Goal: Transaction & Acquisition: Purchase product/service

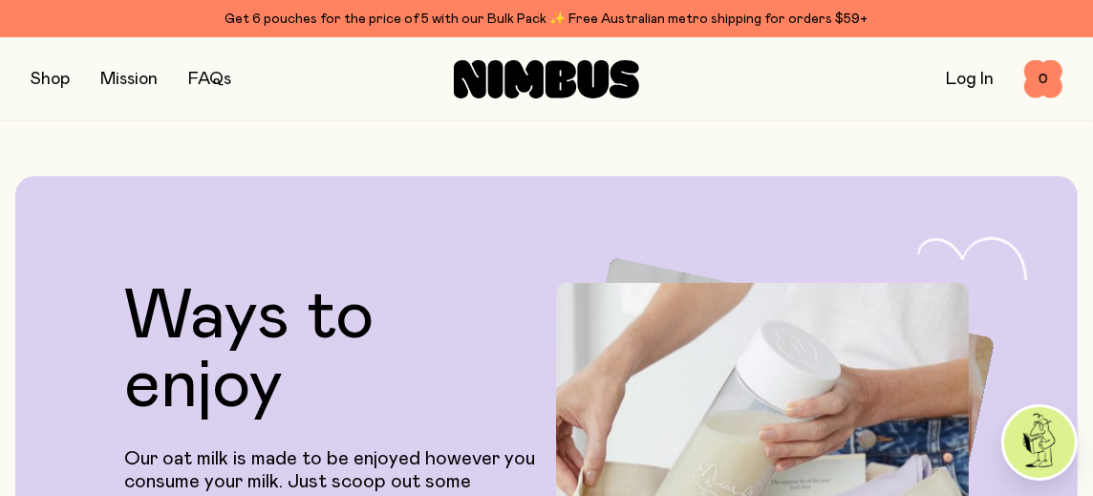
scroll to position [3131, 0]
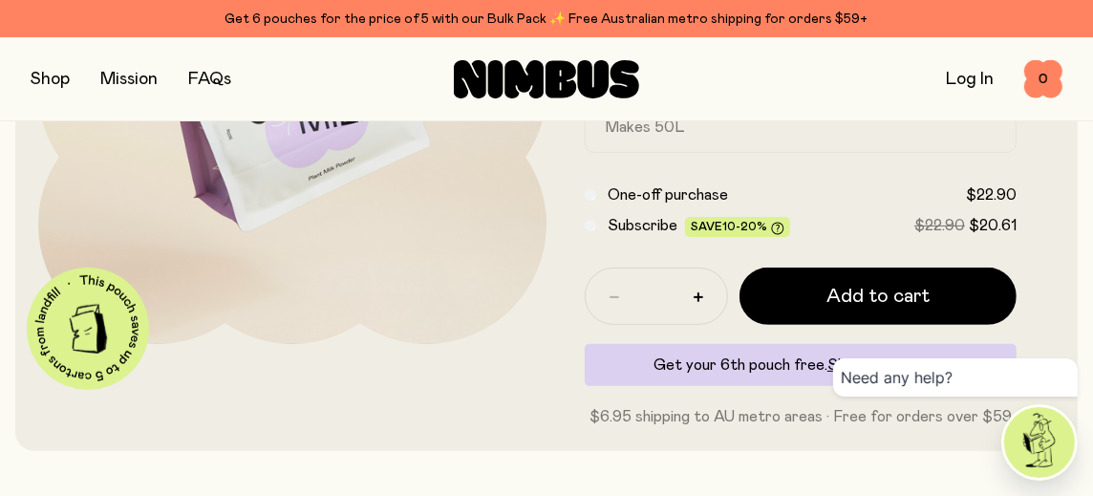
scroll to position [330, 0]
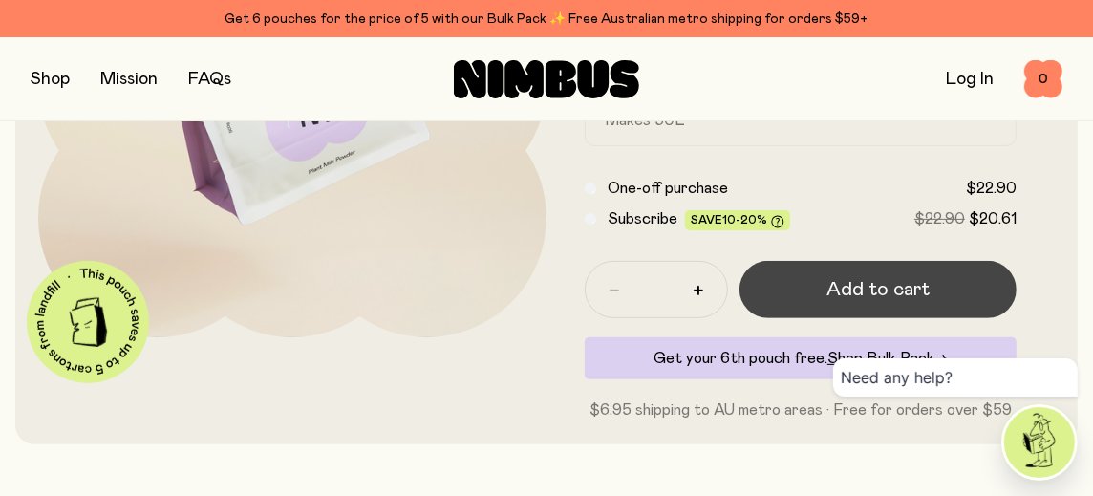
click at [892, 283] on span "Add to cart" at bounding box center [877, 289] width 103 height 27
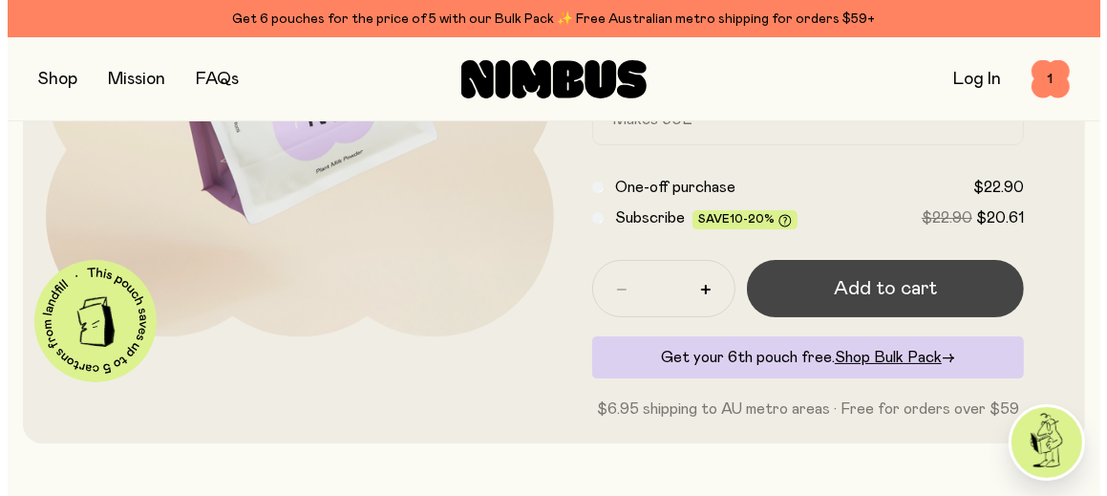
scroll to position [0, 0]
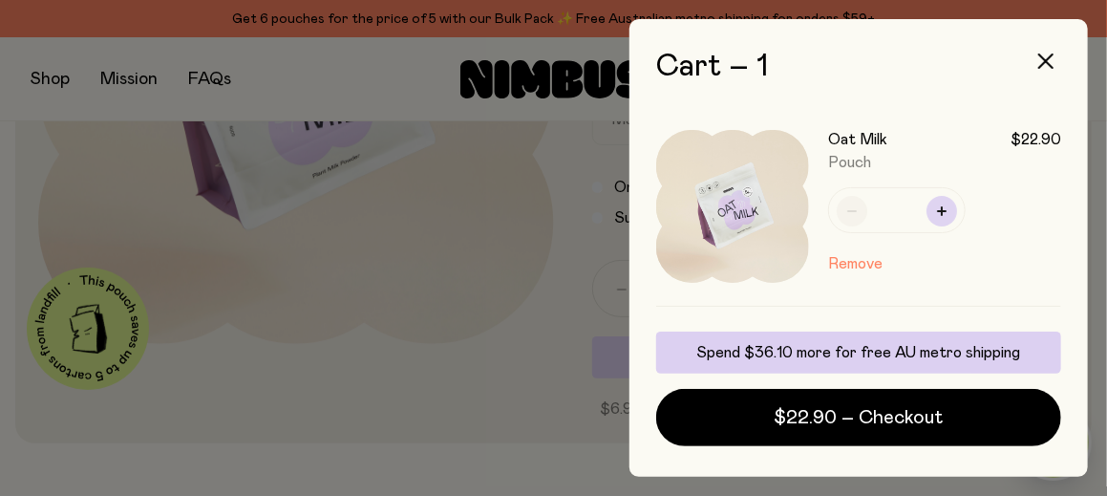
click at [939, 208] on icon "button" at bounding box center [942, 211] width 10 height 10
type input "*"
click at [838, 261] on button "Remove" at bounding box center [855, 263] width 54 height 23
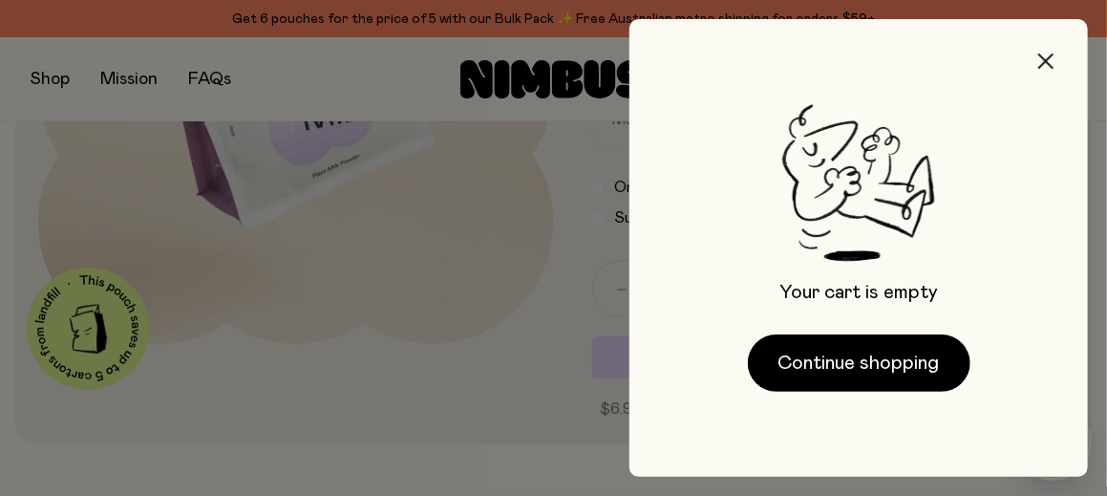
click at [1042, 56] on icon "button" at bounding box center [1045, 60] width 15 height 15
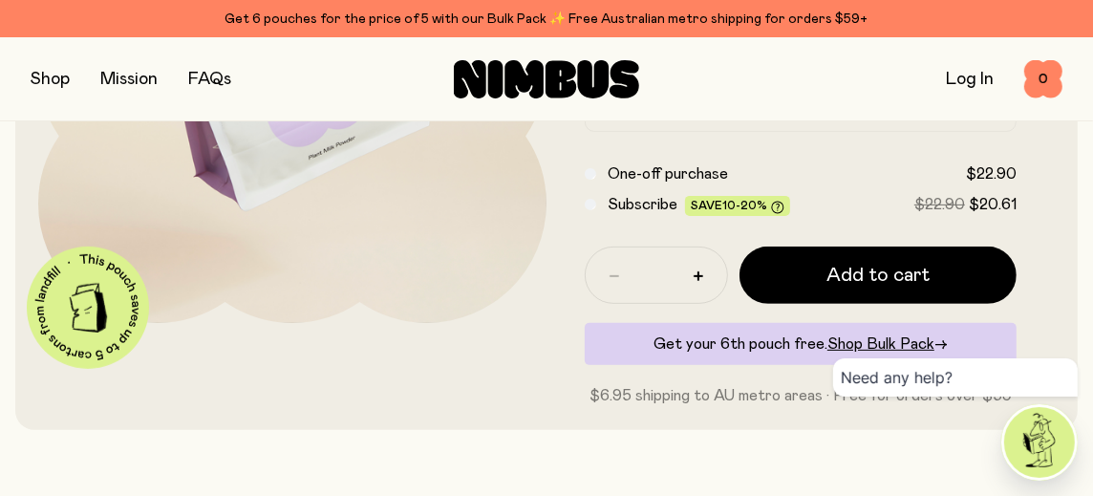
scroll to position [387, 0]
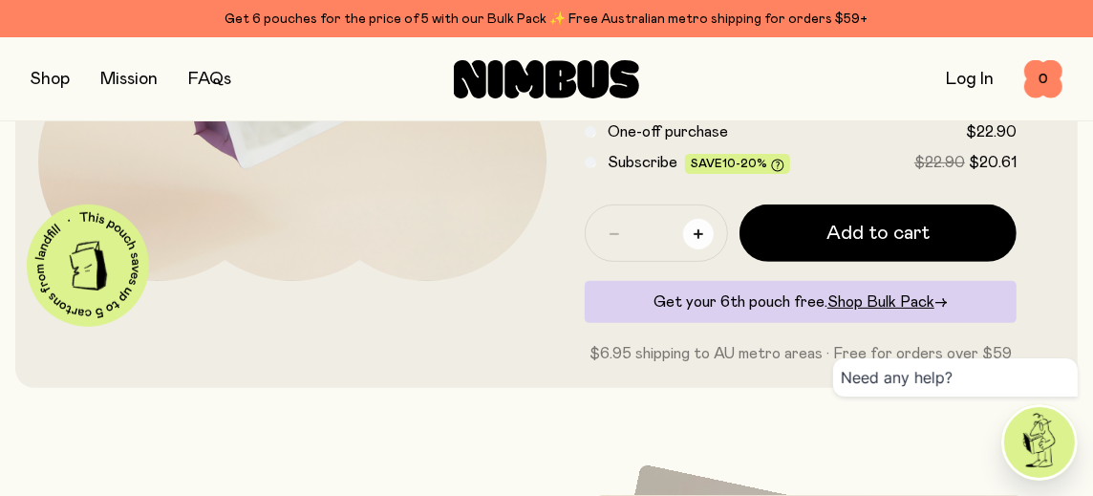
click at [696, 233] on icon "button" at bounding box center [698, 234] width 10 height 10
type input "*"
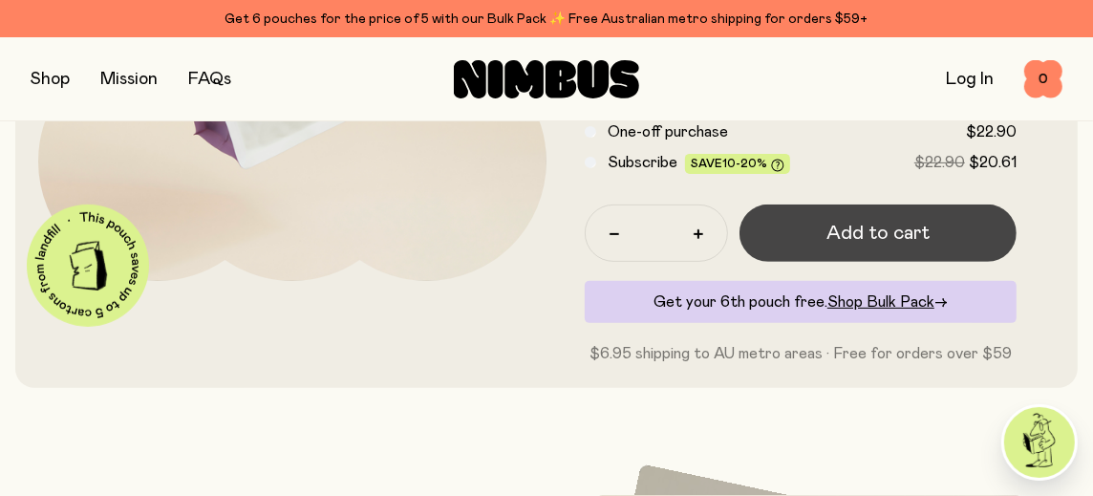
click at [901, 229] on span "Add to cart" at bounding box center [877, 233] width 103 height 27
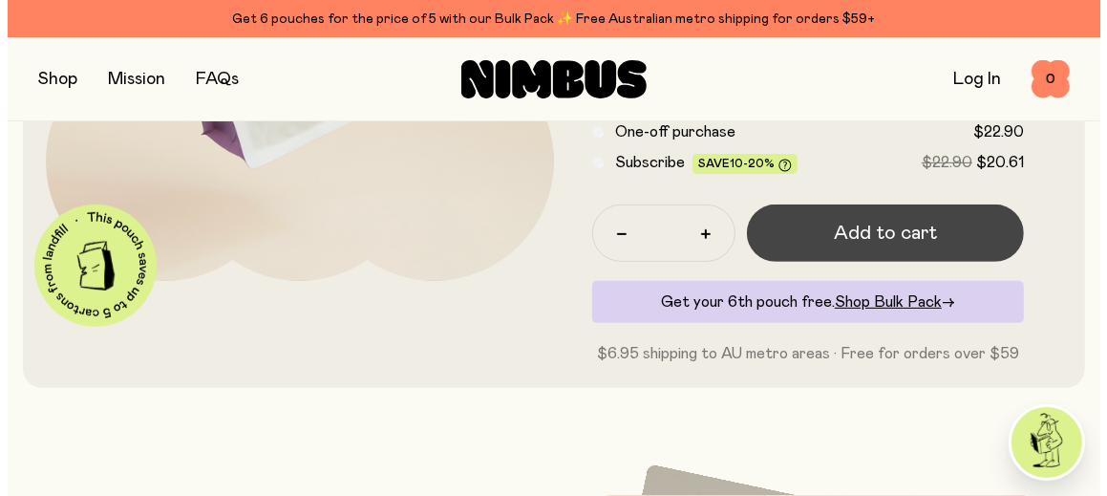
scroll to position [0, 0]
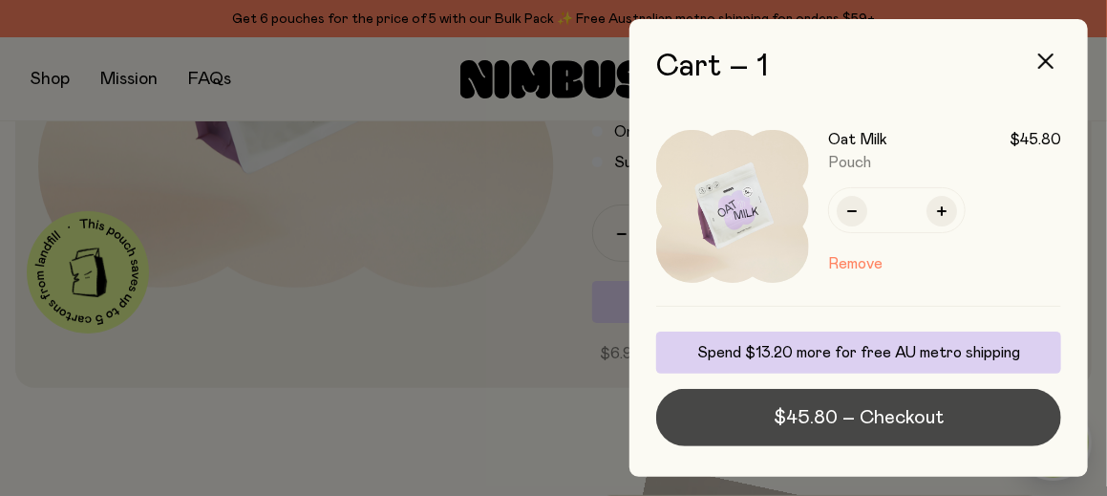
click at [982, 422] on button "$45.80 – Checkout" at bounding box center [858, 417] width 405 height 57
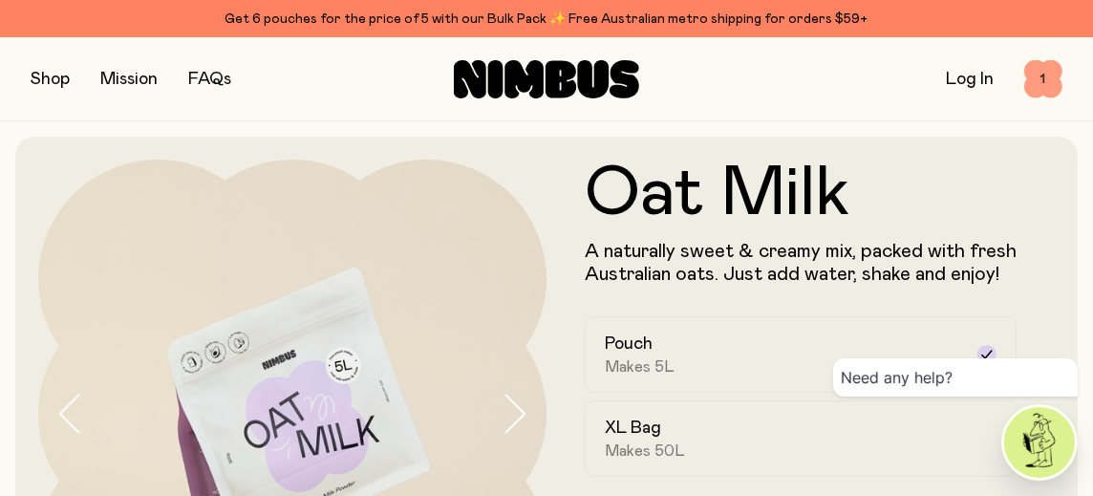
click at [1043, 85] on span "1" at bounding box center [1043, 79] width 38 height 38
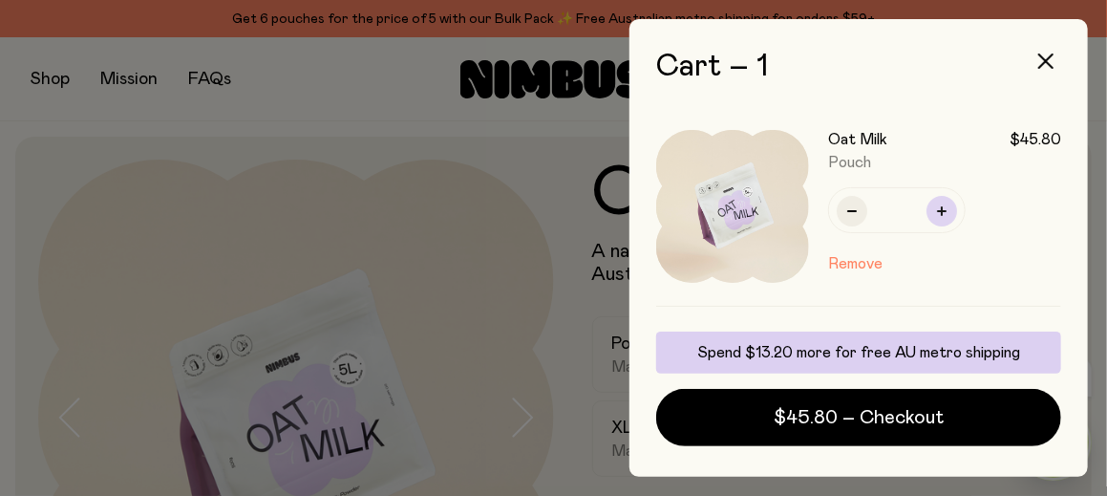
click at [944, 211] on icon "button" at bounding box center [942, 211] width 10 height 10
type input "*"
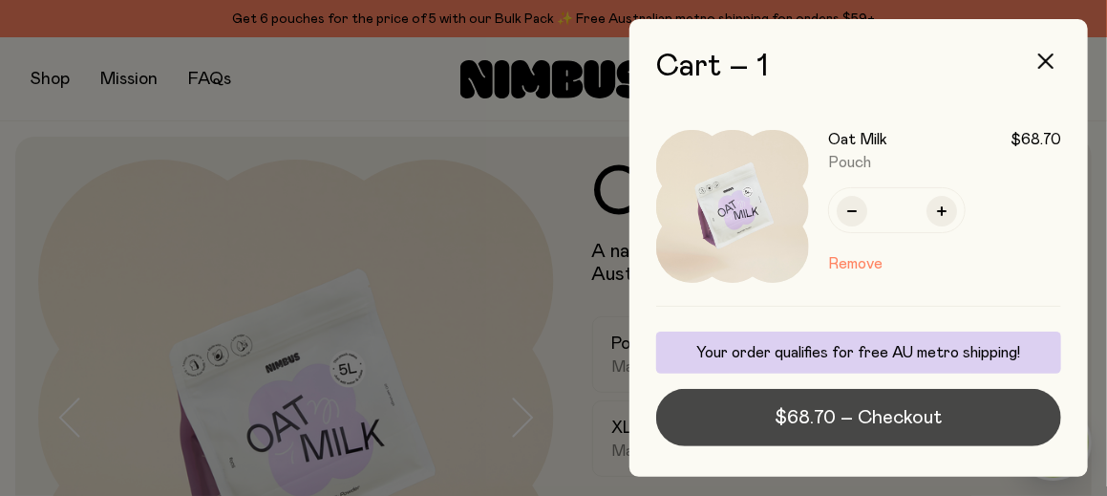
click at [903, 418] on span "$68.70 – Checkout" at bounding box center [858, 417] width 167 height 27
